Goal: Task Accomplishment & Management: Complete application form

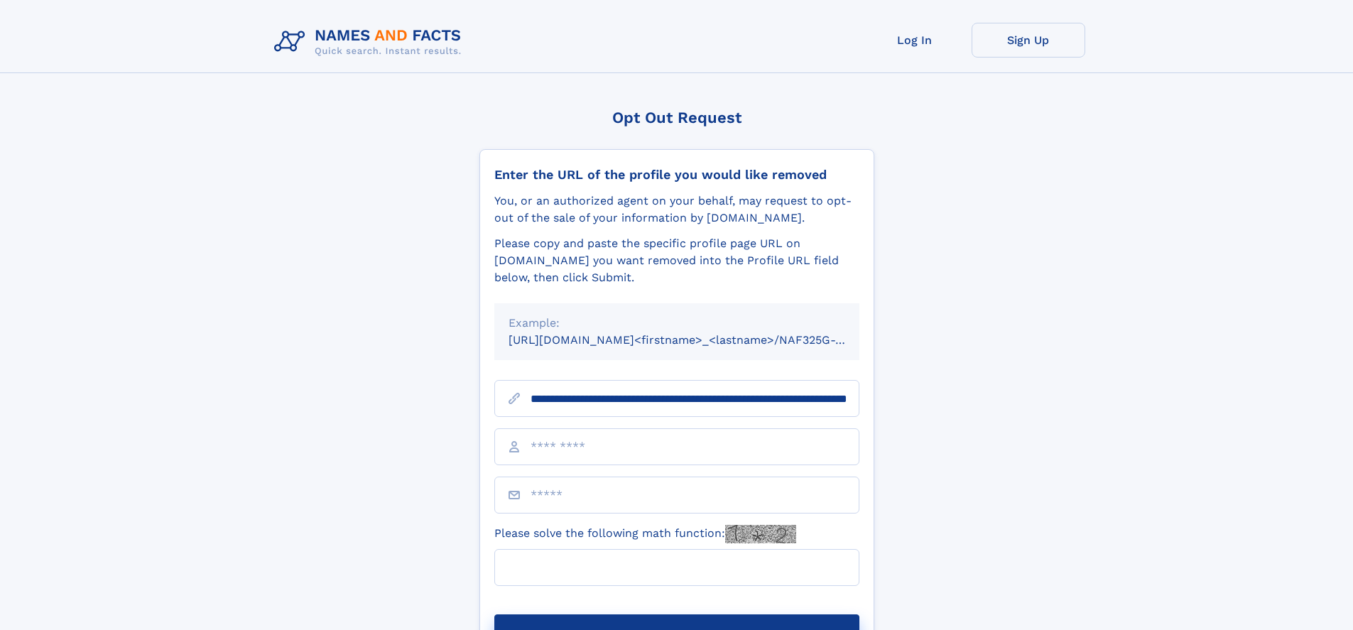
scroll to position [0, 145]
type input "**********"
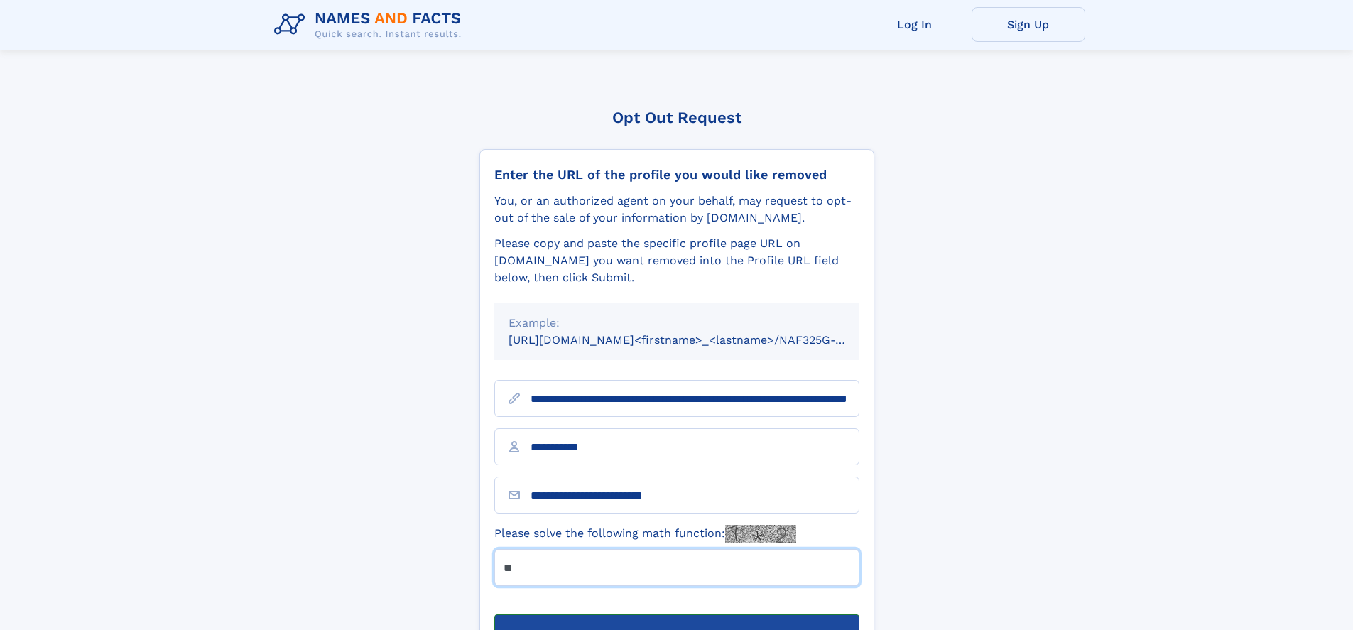
type input "**"
click at [676, 614] on button "Submit Opt Out Request" at bounding box center [676, 636] width 365 height 45
